Goal: Task Accomplishment & Management: Manage account settings

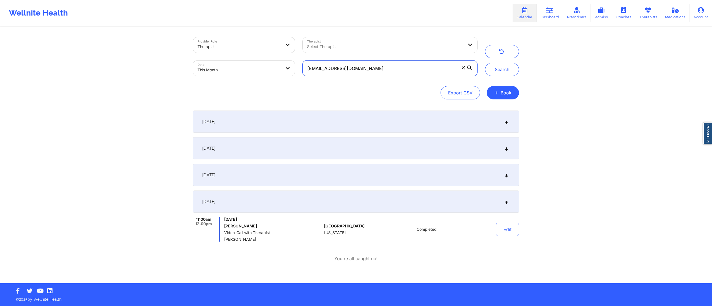
drag, startPoint x: 378, startPoint y: 67, endPoint x: 304, endPoint y: 66, distance: 73.7
click at [304, 66] on input "[EMAIL_ADDRESS][DOMAIN_NAME]" at bounding box center [390, 69] width 175 height 16
paste input "pari.[PERSON_NAME]"
type input "[EMAIL_ADDRESS][PERSON_NAME][DOMAIN_NAME]"
click at [513, 67] on button "Search" at bounding box center [502, 69] width 34 height 13
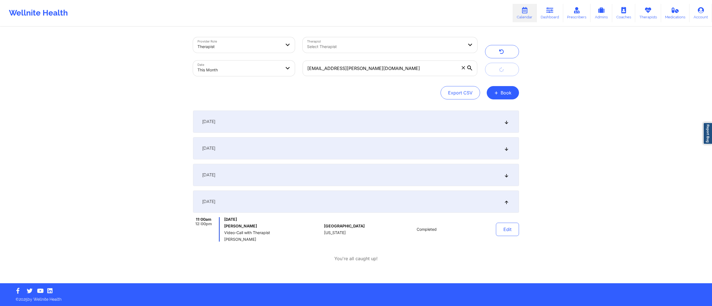
click at [417, 209] on div "September 27, 2025" at bounding box center [356, 202] width 326 height 22
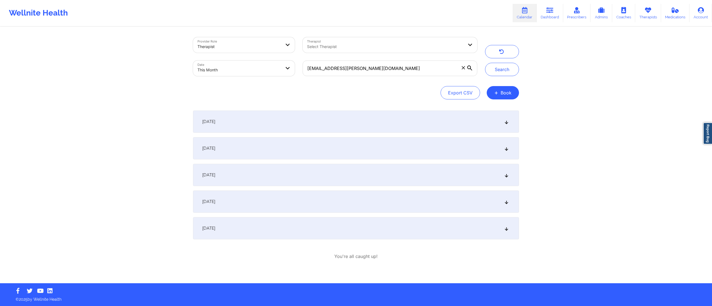
click at [404, 207] on div "September 22, 2025" at bounding box center [356, 202] width 326 height 22
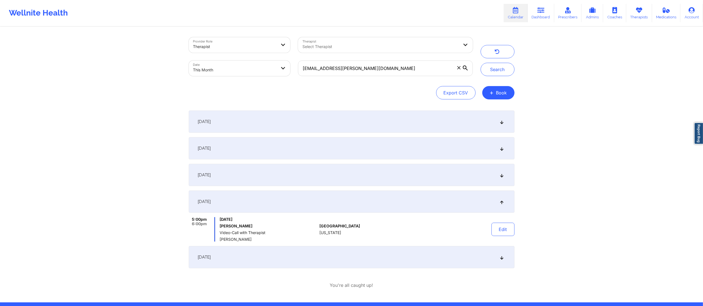
click at [394, 178] on div "September 20, 2025" at bounding box center [352, 175] width 326 height 22
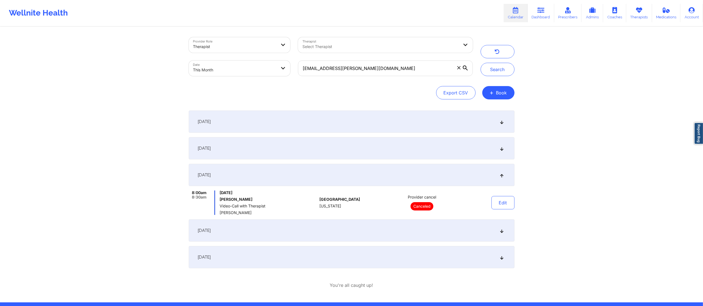
click at [400, 255] on div "September 27, 2025" at bounding box center [352, 257] width 326 height 22
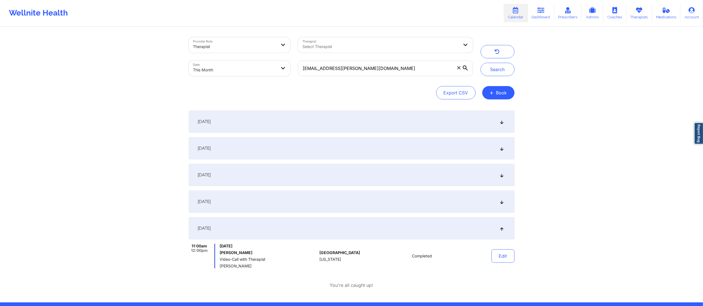
drag, startPoint x: 219, startPoint y: 265, endPoint x: 272, endPoint y: 266, distance: 53.4
click at [272, 266] on div "11:00am 12:00pm Saturday, September 27, 2025 Pari kumar Video-Call with Therapi…" at bounding box center [253, 256] width 129 height 24
copy span "[PERSON_NAME]"
click at [408, 200] on div "September 22, 2025" at bounding box center [352, 202] width 326 height 22
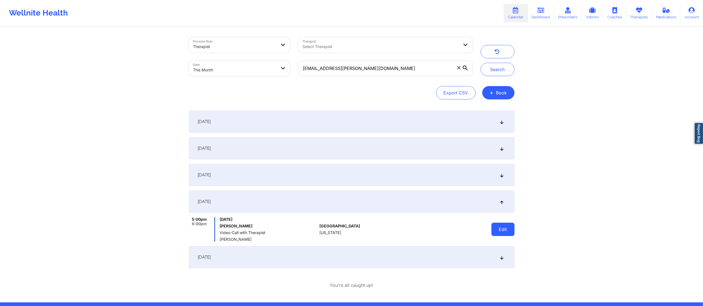
click at [495, 231] on button "Edit" at bounding box center [503, 229] width 23 height 13
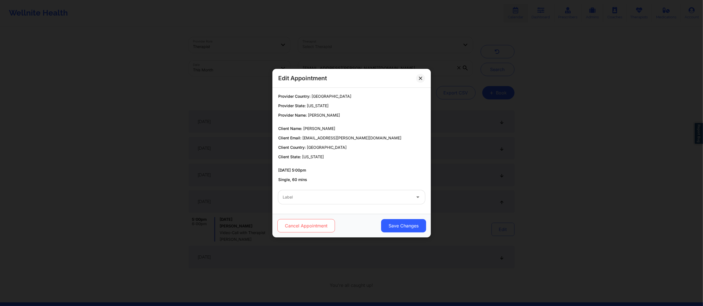
click at [305, 227] on button "Cancel Appointment" at bounding box center [306, 225] width 58 height 13
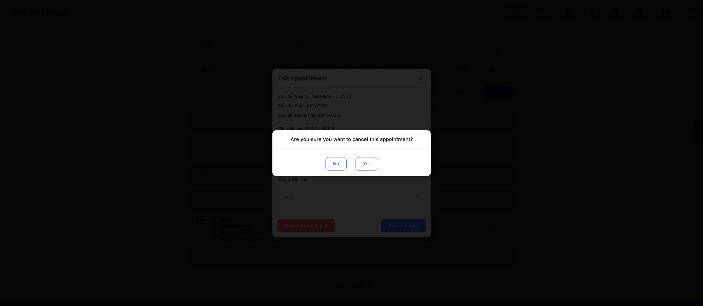
click at [366, 158] on button "Yes" at bounding box center [366, 163] width 23 height 13
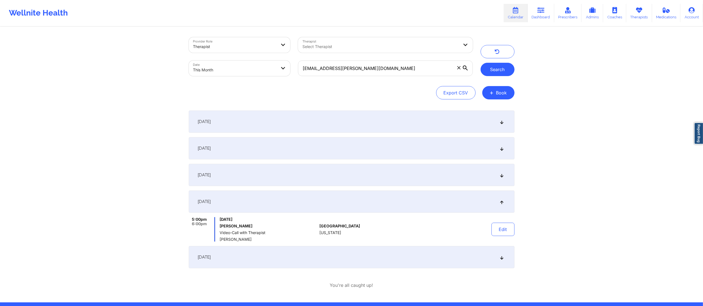
click at [492, 66] on button "Search" at bounding box center [498, 69] width 34 height 13
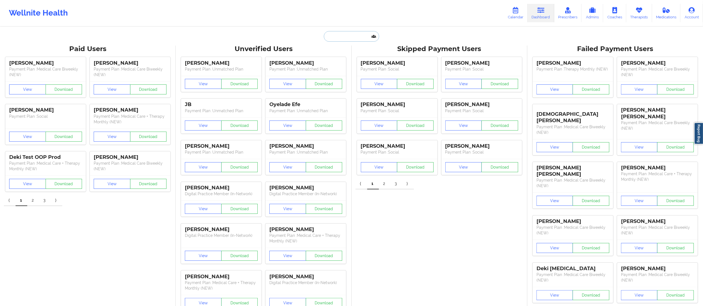
click at [354, 31] on input "text" at bounding box center [351, 36] width 55 height 11
paste input "[EMAIL_ADDRESS][PERSON_NAME][DOMAIN_NAME]"
type input "[EMAIL_ADDRESS][PERSON_NAME][DOMAIN_NAME]"
click at [352, 64] on div "[PERSON_NAME] - [EMAIL_ADDRESS][PERSON_NAME][DOMAIN_NAME]" at bounding box center [365, 64] width 75 height 16
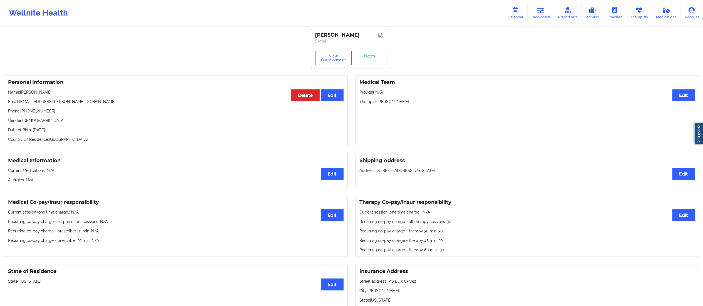
click at [356, 57] on link "Notes" at bounding box center [369, 58] width 37 height 14
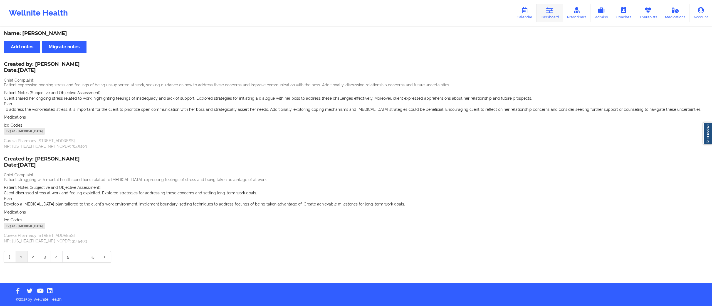
click at [549, 15] on link "Dashboard" at bounding box center [549, 13] width 27 height 18
